Goal: Task Accomplishment & Management: Use online tool/utility

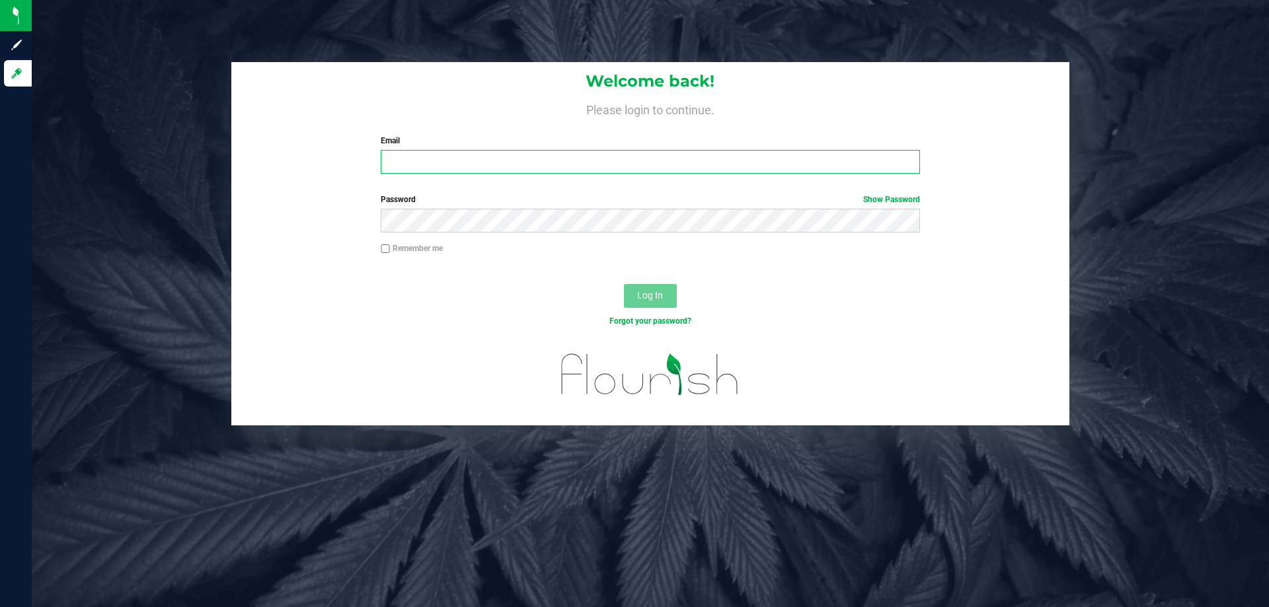
click at [422, 159] on input "Email" at bounding box center [650, 162] width 539 height 24
type input "Bemmons@liveparallel.com"
click at [624, 284] on button "Log In" at bounding box center [650, 296] width 53 height 24
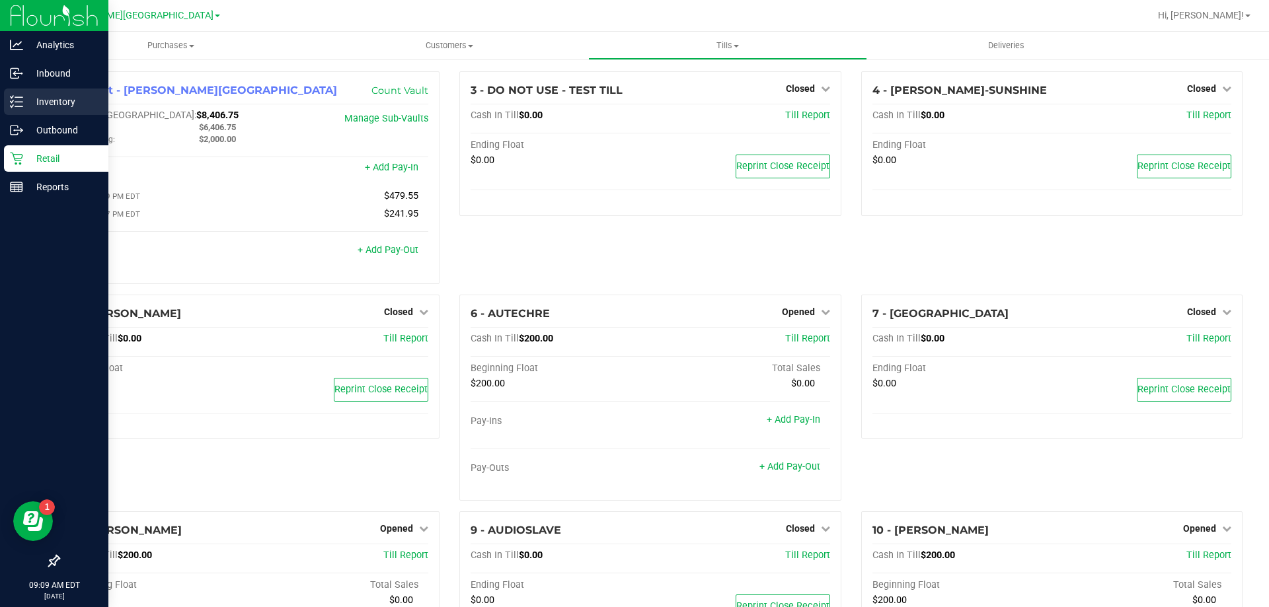
click at [29, 107] on p "Inventory" at bounding box center [62, 102] width 79 height 16
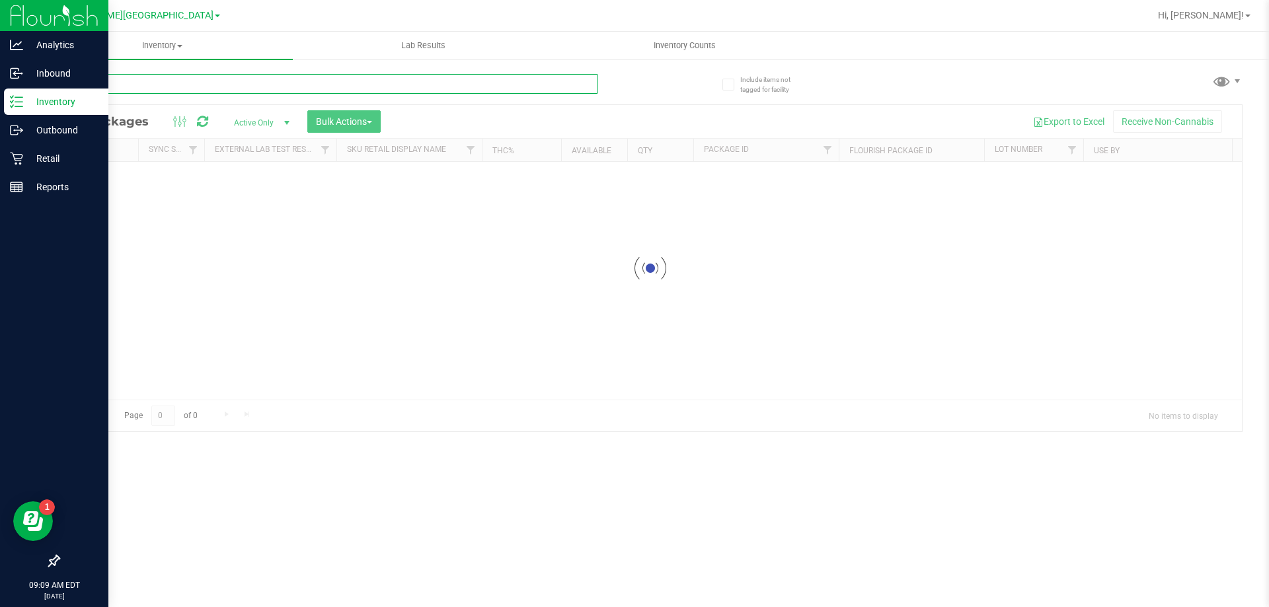
click at [159, 81] on input "text" at bounding box center [328, 84] width 540 height 20
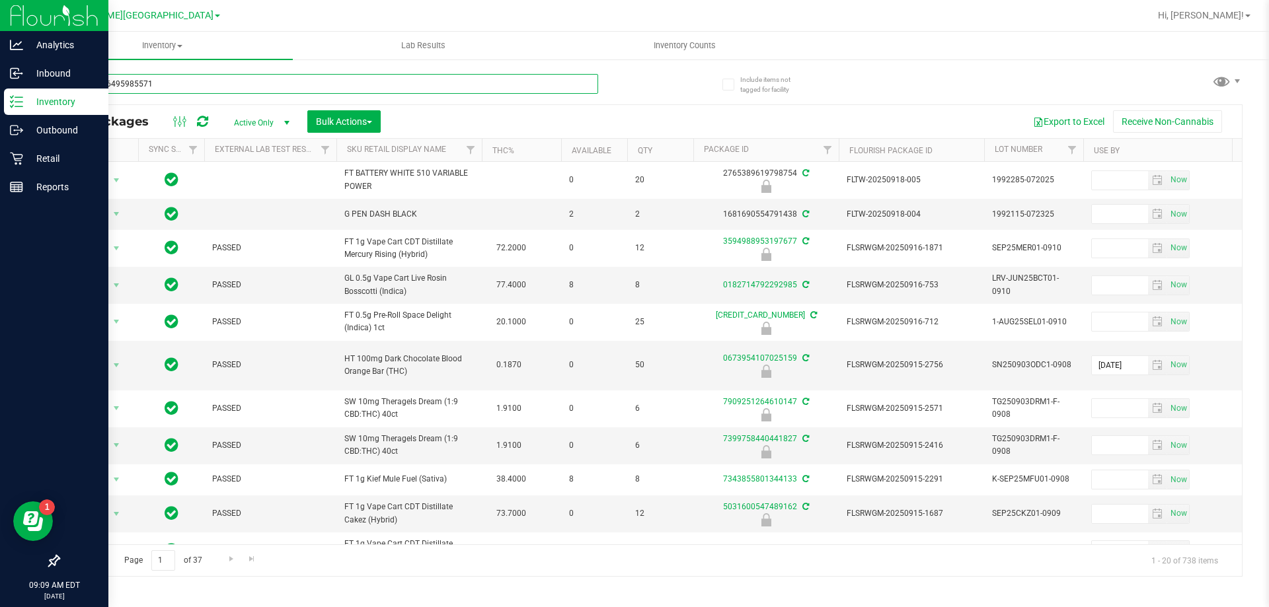
type input "9810546495985571"
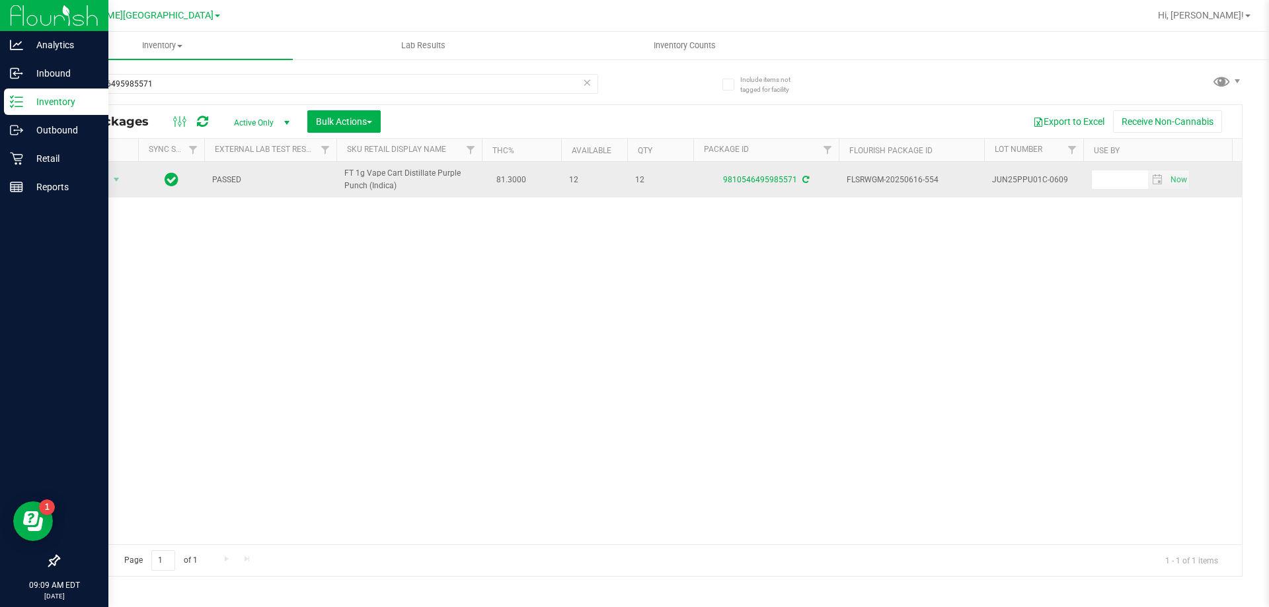
click at [100, 182] on span "Action" at bounding box center [90, 180] width 36 height 19
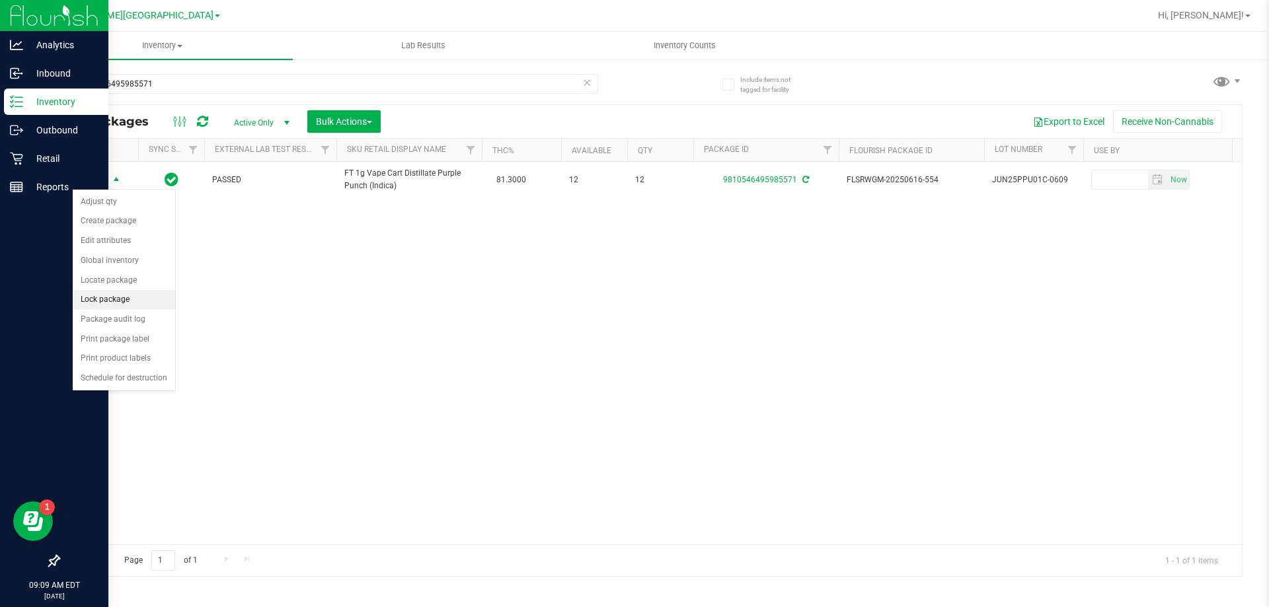
click at [100, 296] on li "Lock package" at bounding box center [124, 300] width 102 height 20
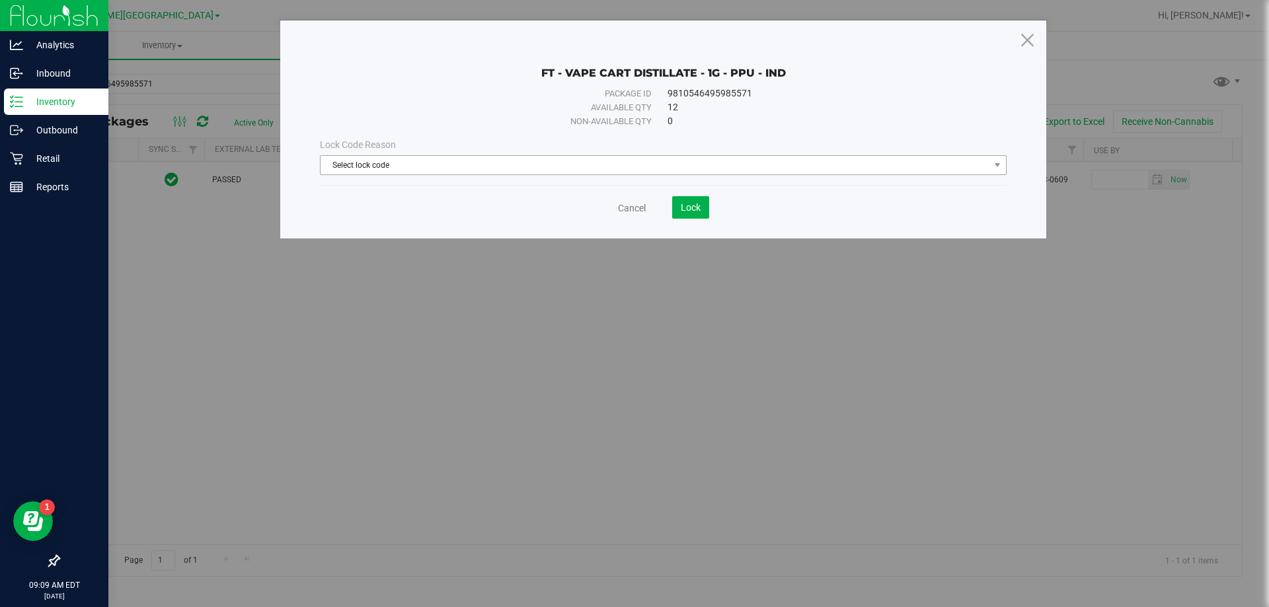
click at [360, 165] on span "Select lock code" at bounding box center [655, 165] width 669 height 19
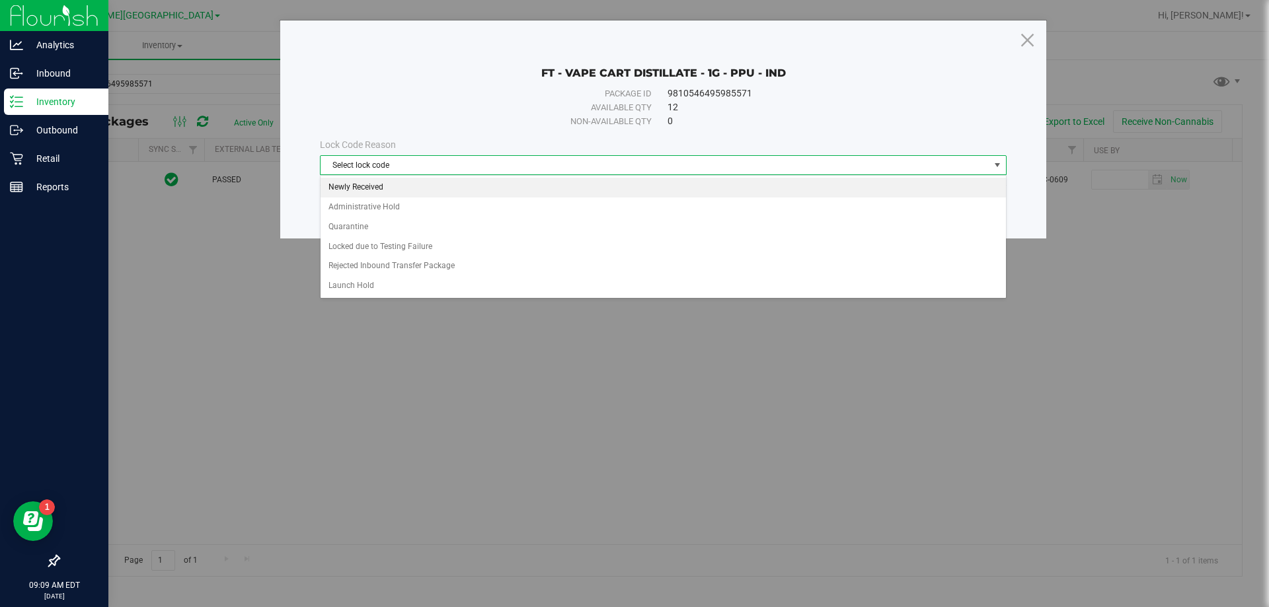
click at [358, 185] on li "Newly Received" at bounding box center [663, 188] width 685 height 20
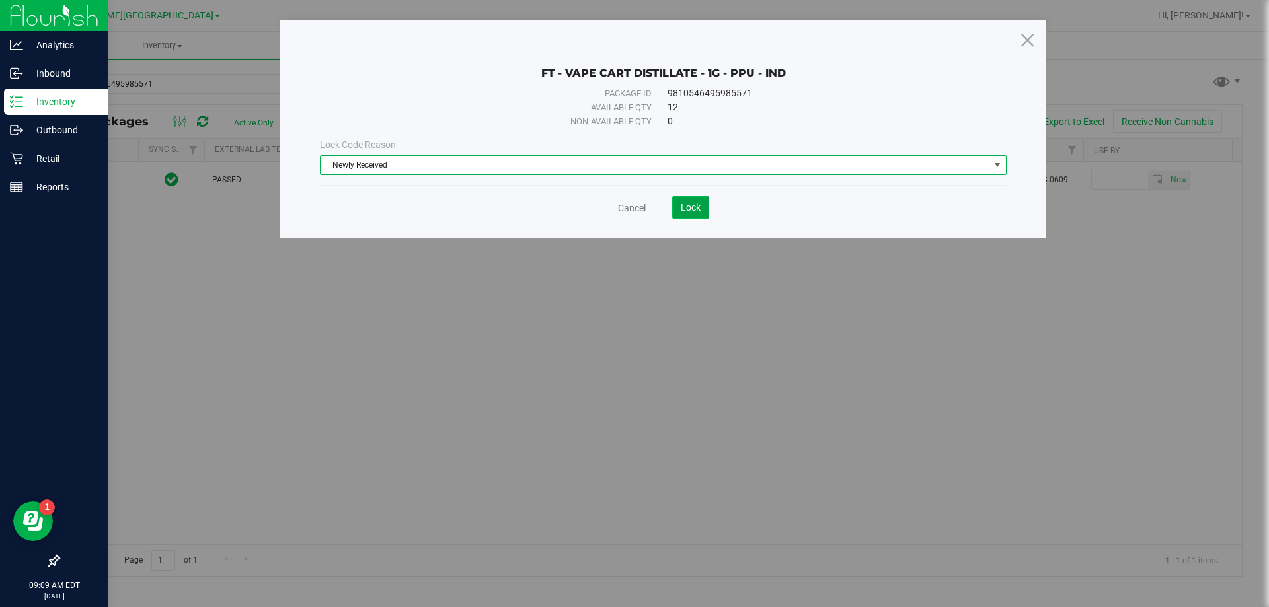
click at [699, 209] on span "Lock" at bounding box center [691, 207] width 20 height 11
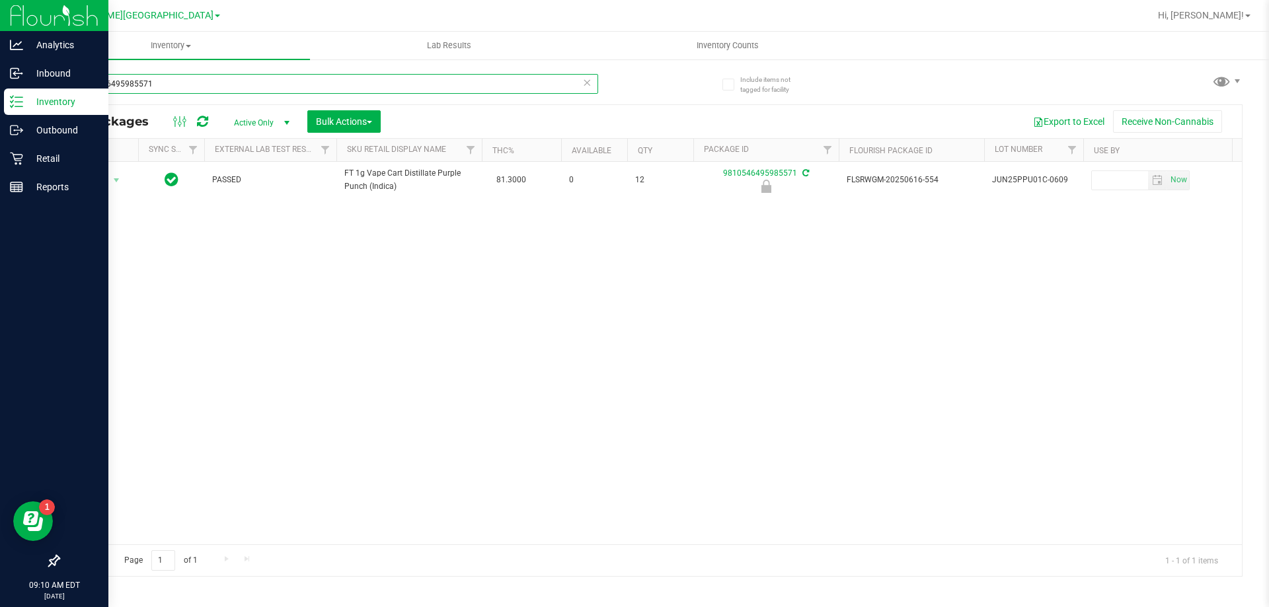
click at [189, 81] on input "9810546495985571" at bounding box center [328, 84] width 540 height 20
type input "9"
type input "p"
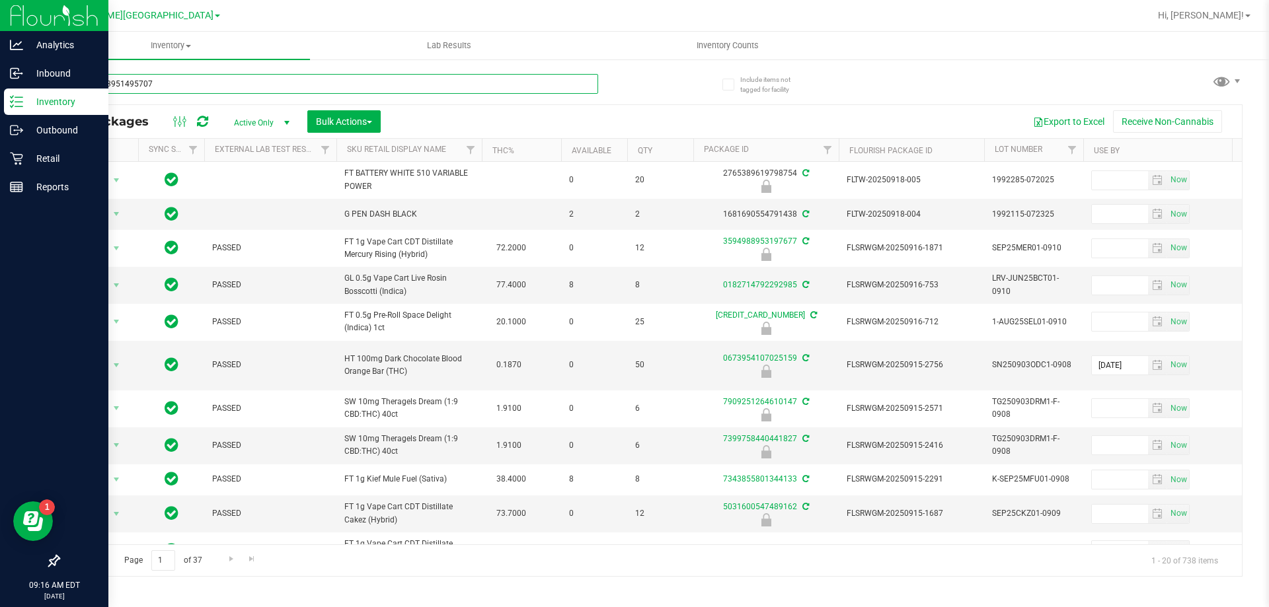
type input "1372073951495707"
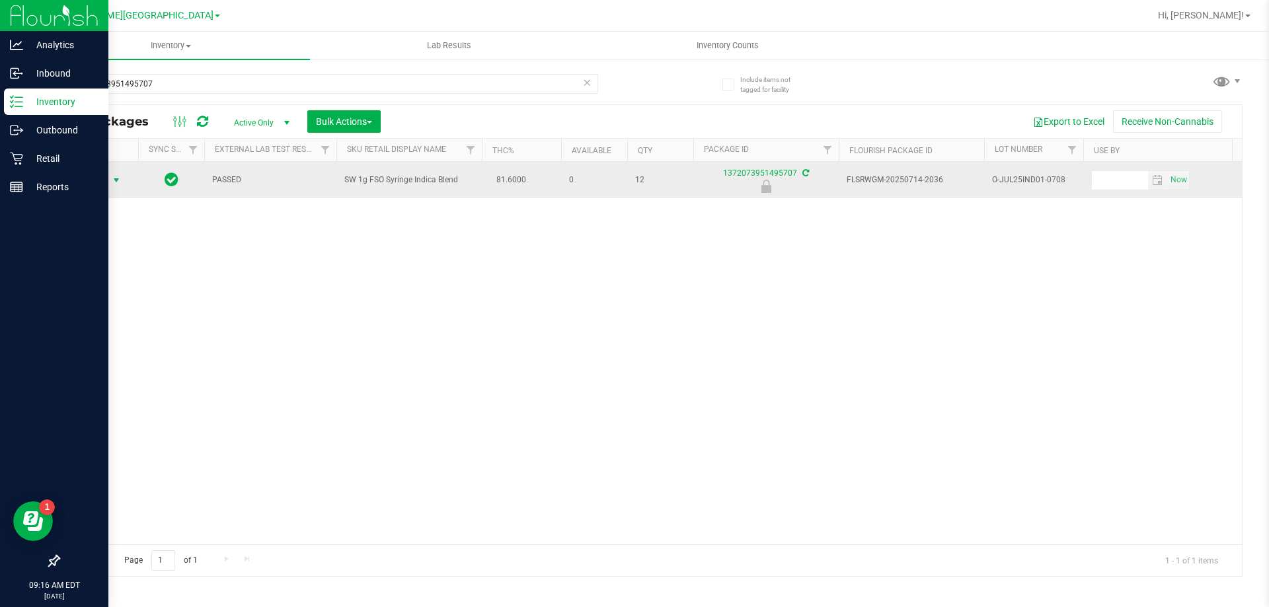
click at [113, 180] on span "select" at bounding box center [116, 180] width 11 height 11
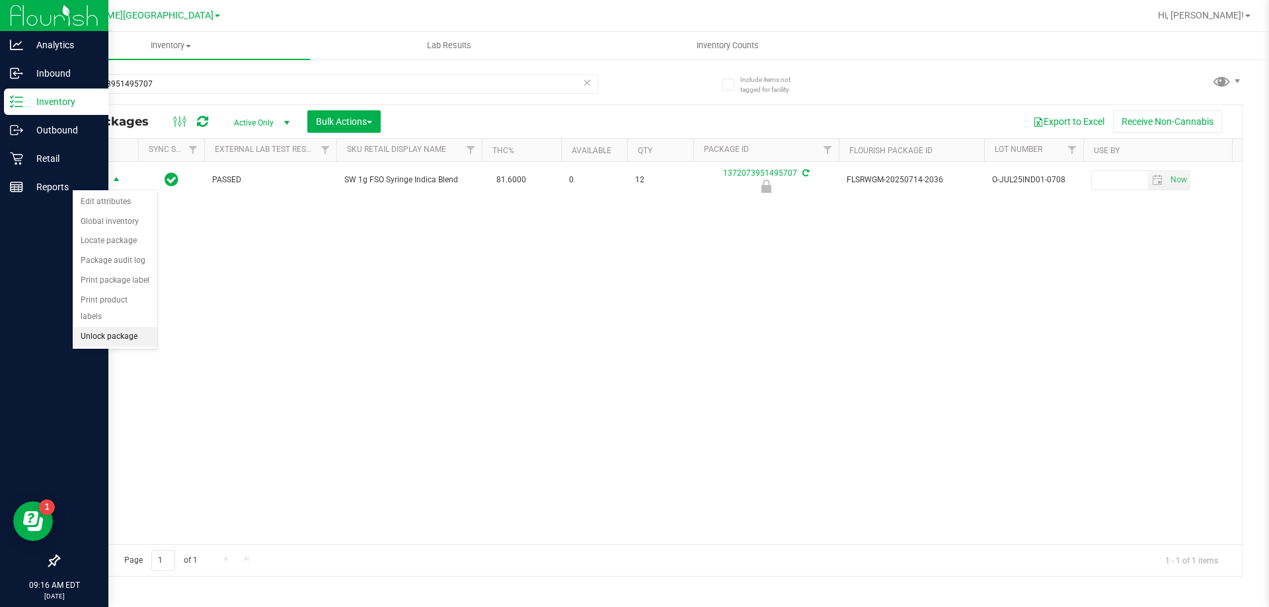
click at [111, 327] on li "Unlock package" at bounding box center [115, 337] width 85 height 20
